Goal: Task Accomplishment & Management: Manage account settings

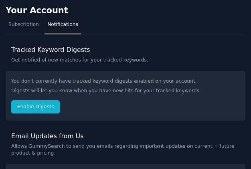
click at [133, 40] on div "Your Account Subscription Notifications Tracked Keyword Digests Get notified of…" at bounding box center [125, 113] width 251 height 227
click at [28, 26] on span "Subscription" at bounding box center [23, 24] width 30 height 7
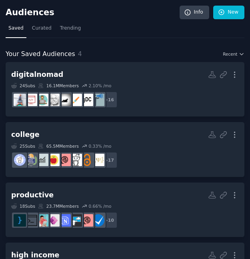
click at [128, 31] on nav "Saved Curated Trending" at bounding box center [125, 30] width 239 height 16
click at [133, 32] on nav "Saved Curated Trending" at bounding box center [125, 30] width 239 height 16
click at [129, 15] on h2 "Audiences" at bounding box center [93, 13] width 174 height 10
